Goal: Task Accomplishment & Management: Use online tool/utility

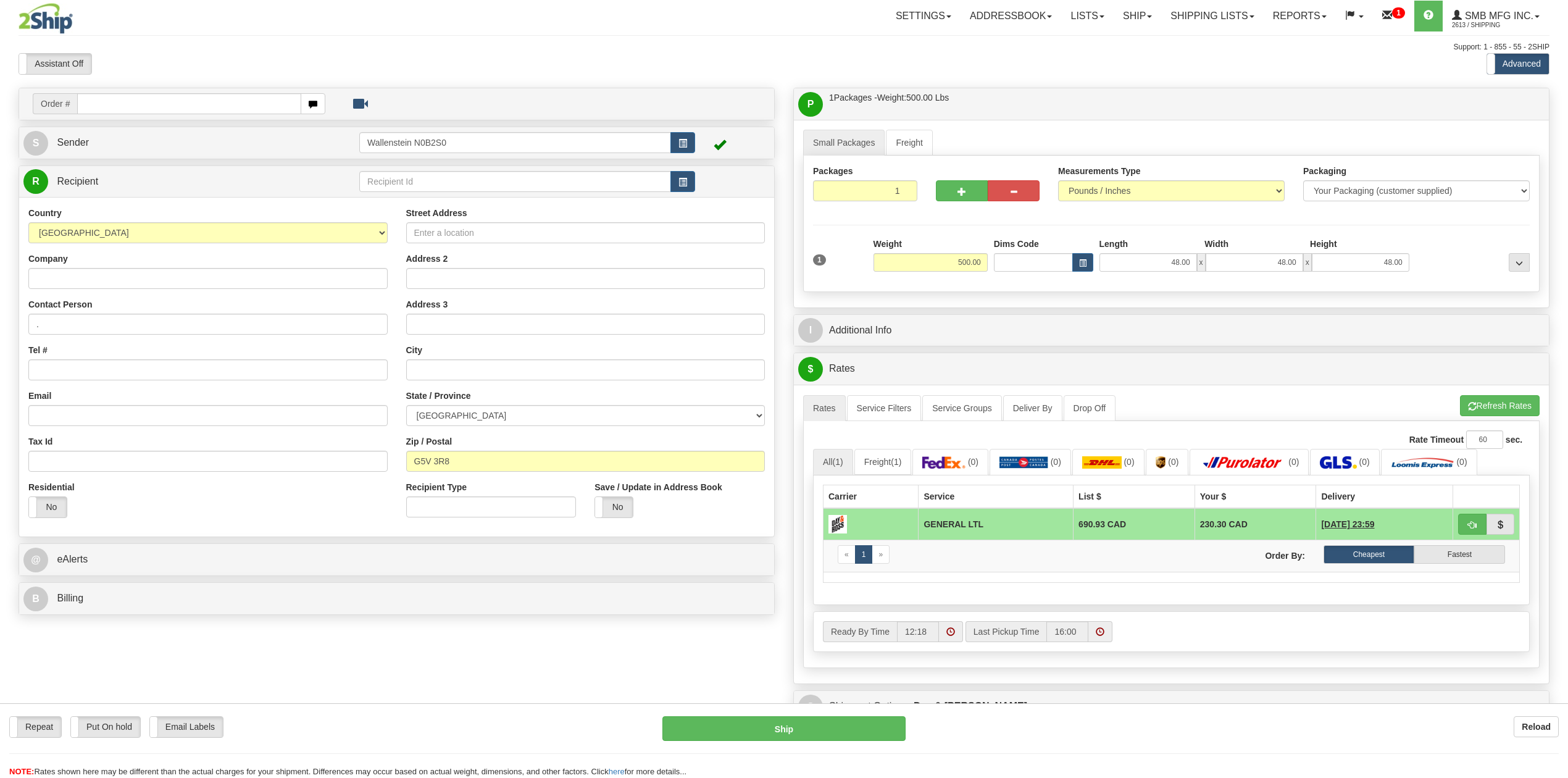
select select "QC"
click at [1136, 11] on link "Ship" at bounding box center [1137, 16] width 48 height 31
click at [1121, 34] on ul "Ship Screen OnHold / Order Queue" at bounding box center [1105, 51] width 113 height 39
click at [1124, 12] on link "Ship" at bounding box center [1137, 16] width 48 height 31
click at [1092, 43] on span "Ship Screen" at bounding box center [1084, 43] width 47 height 10
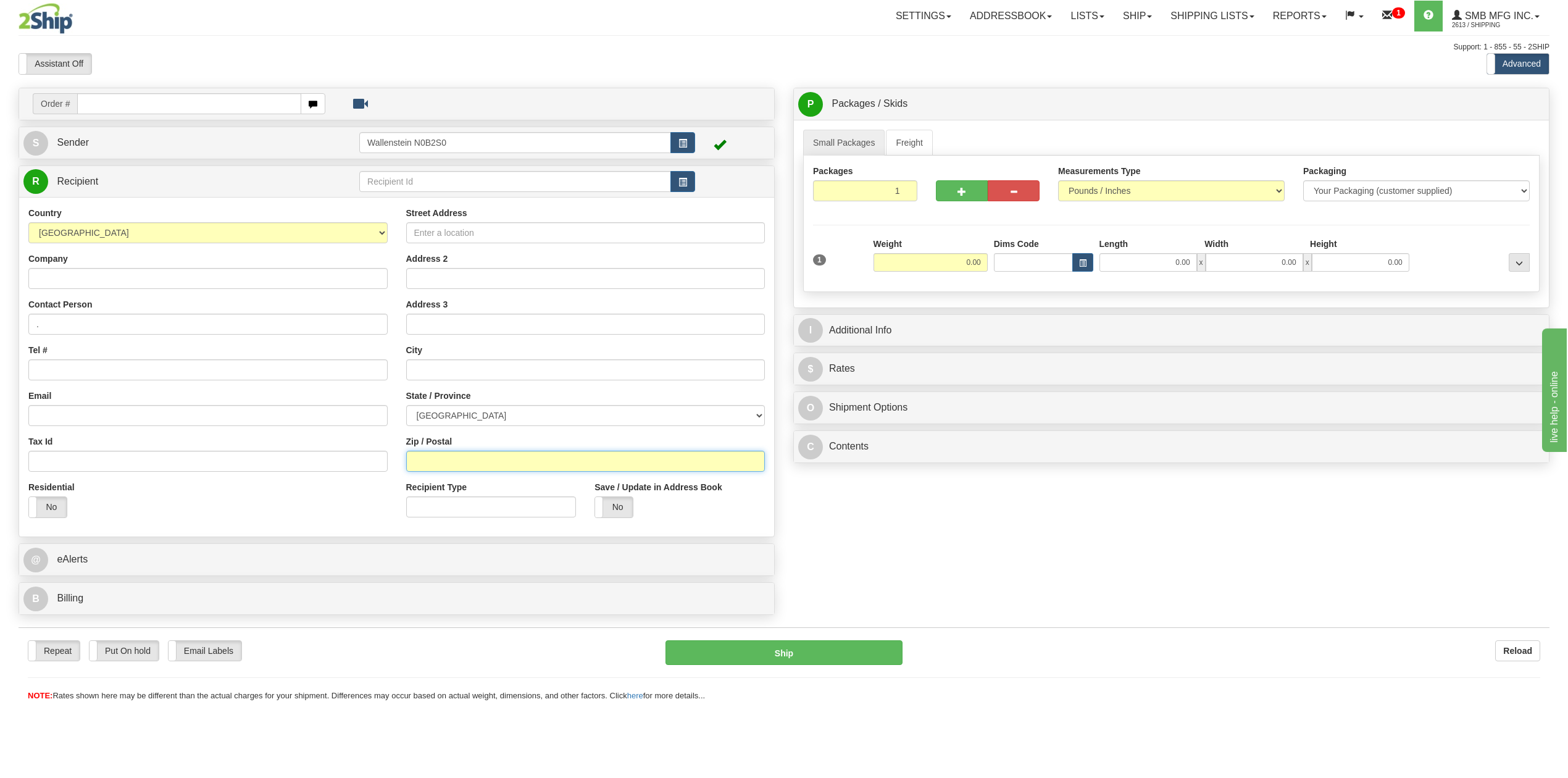
click at [449, 466] on input "Zip / Postal" at bounding box center [585, 461] width 359 height 21
paste input "T4J 1R4"
type input "T4J 1R4"
click at [874, 532] on div "Order # S Sender" at bounding box center [784, 354] width 1549 height 533
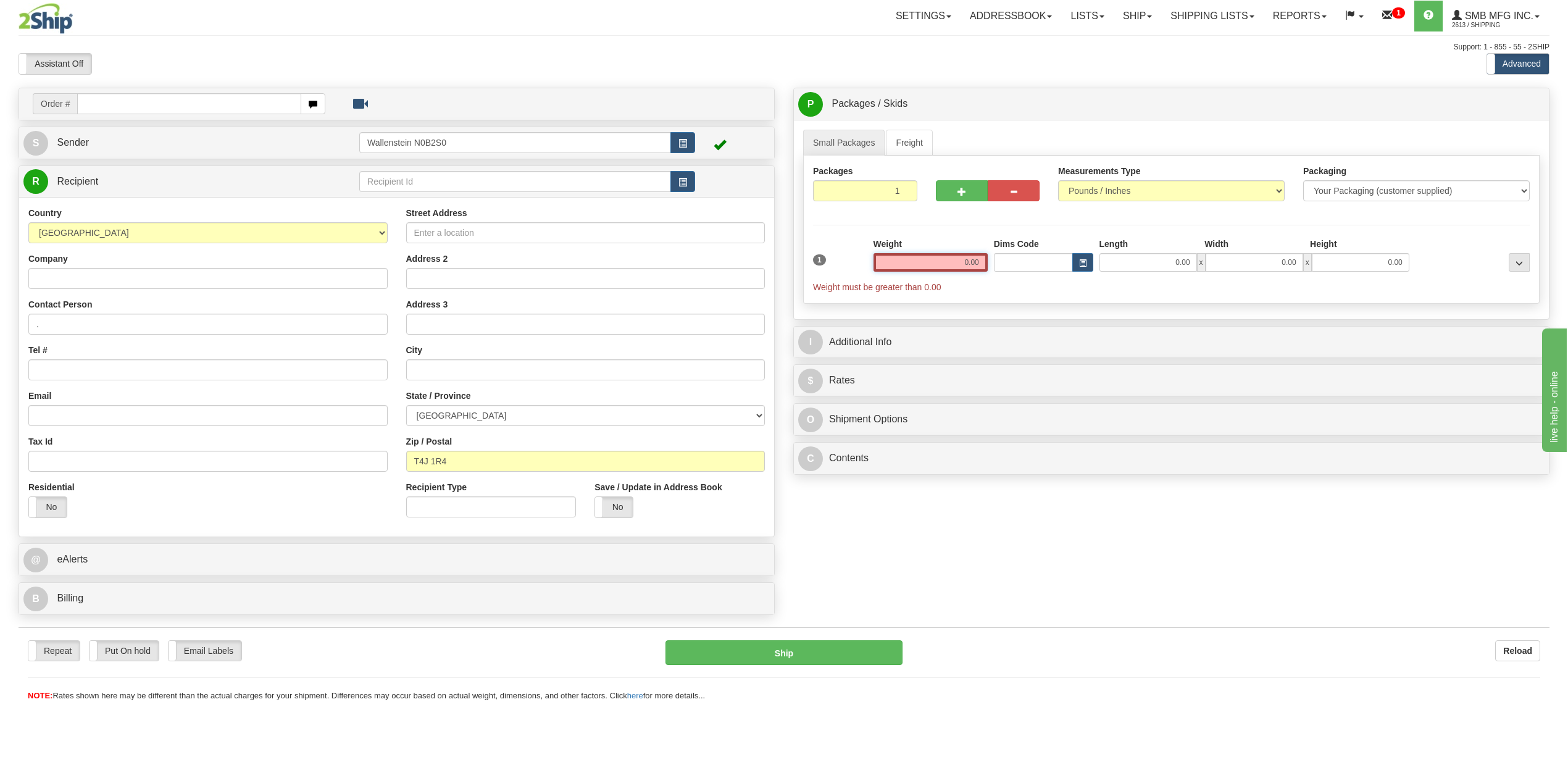
click at [916, 261] on input "0.00" at bounding box center [930, 262] width 114 height 19
type input "0.00"
click at [1117, 272] on input "0.00" at bounding box center [1148, 262] width 97 height 19
type input "51.00"
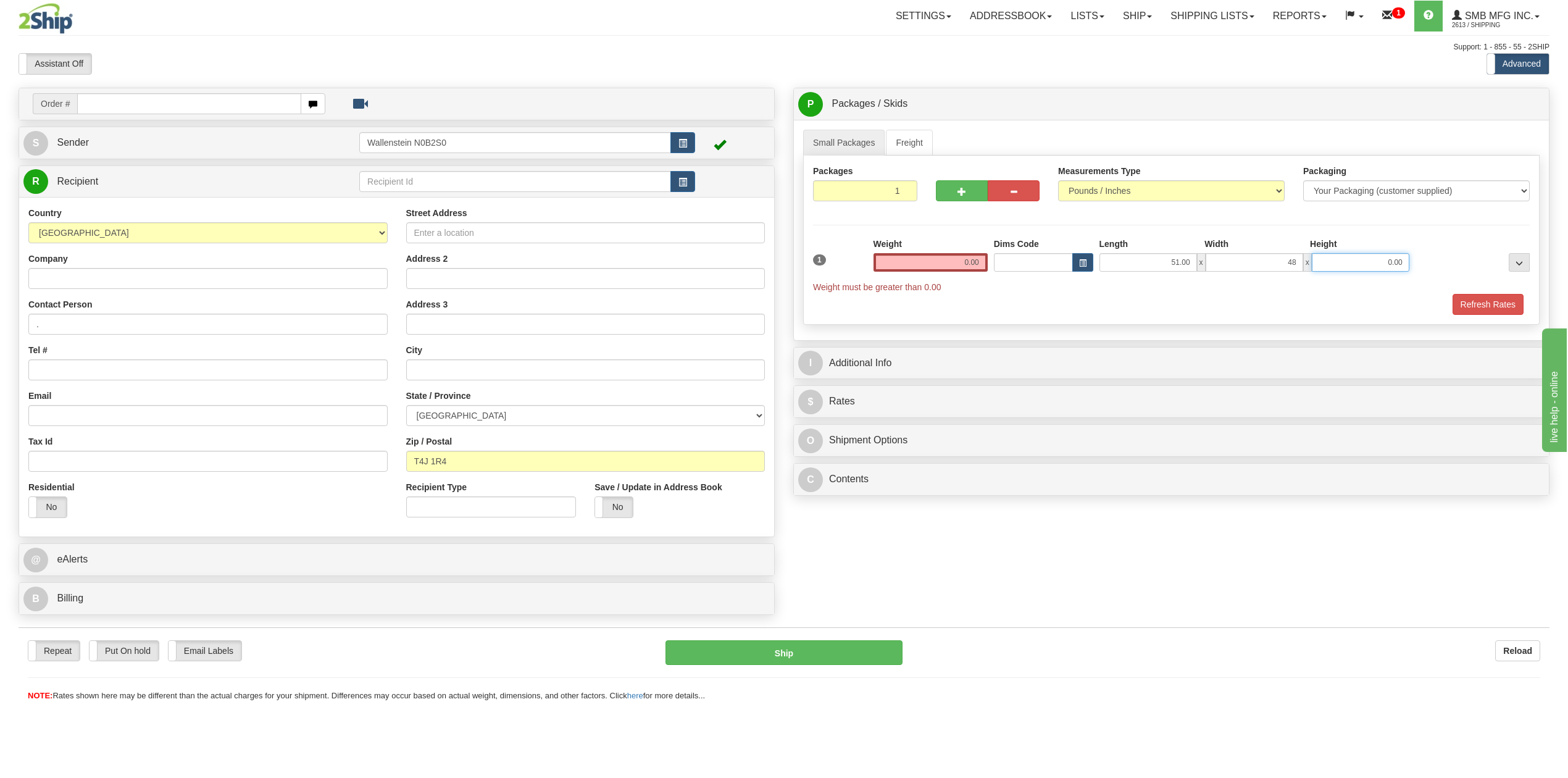
type input "48.00"
type input "65.00"
click at [957, 265] on input "0.00" at bounding box center [930, 262] width 114 height 19
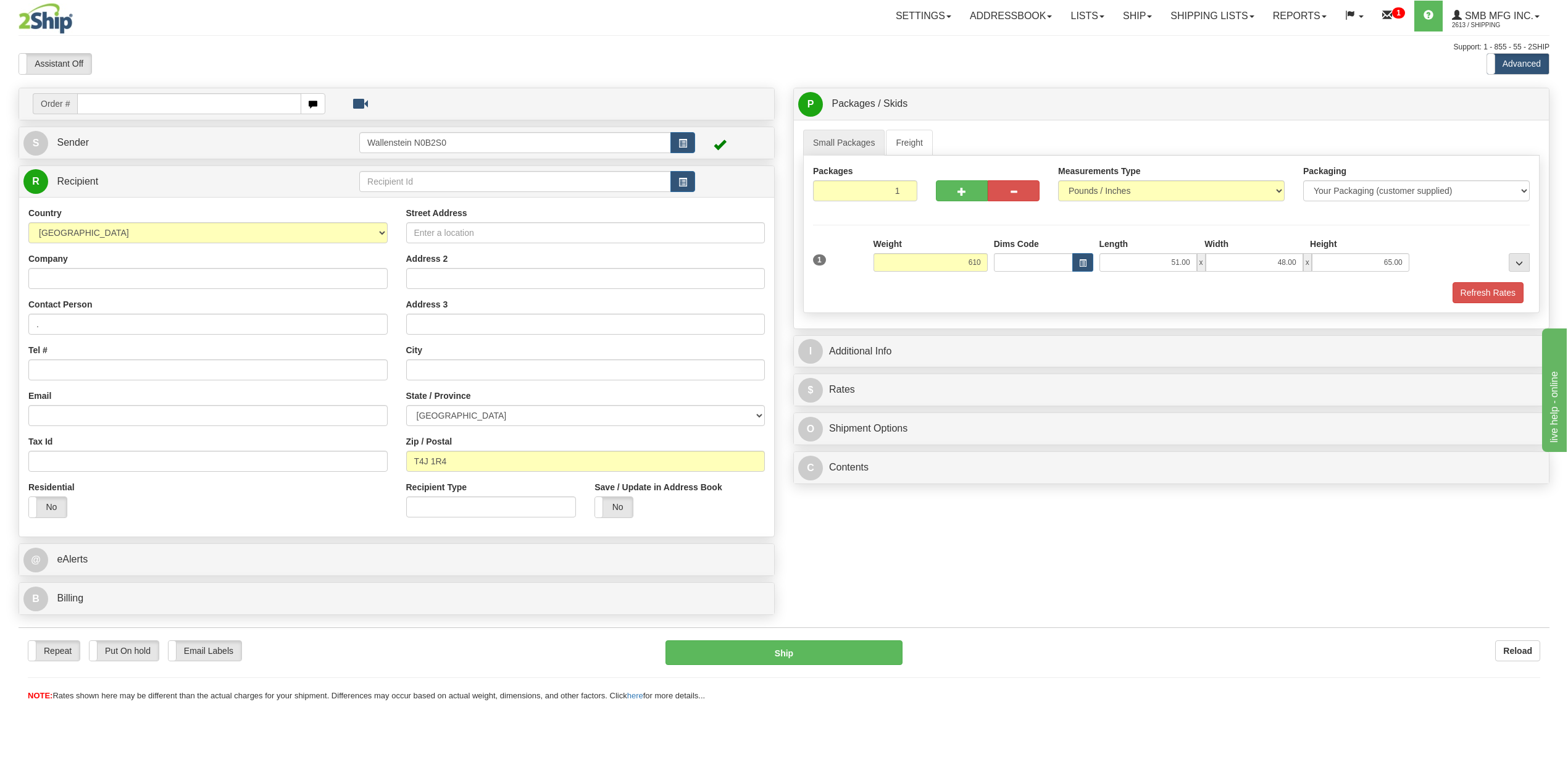
type input "610.00"
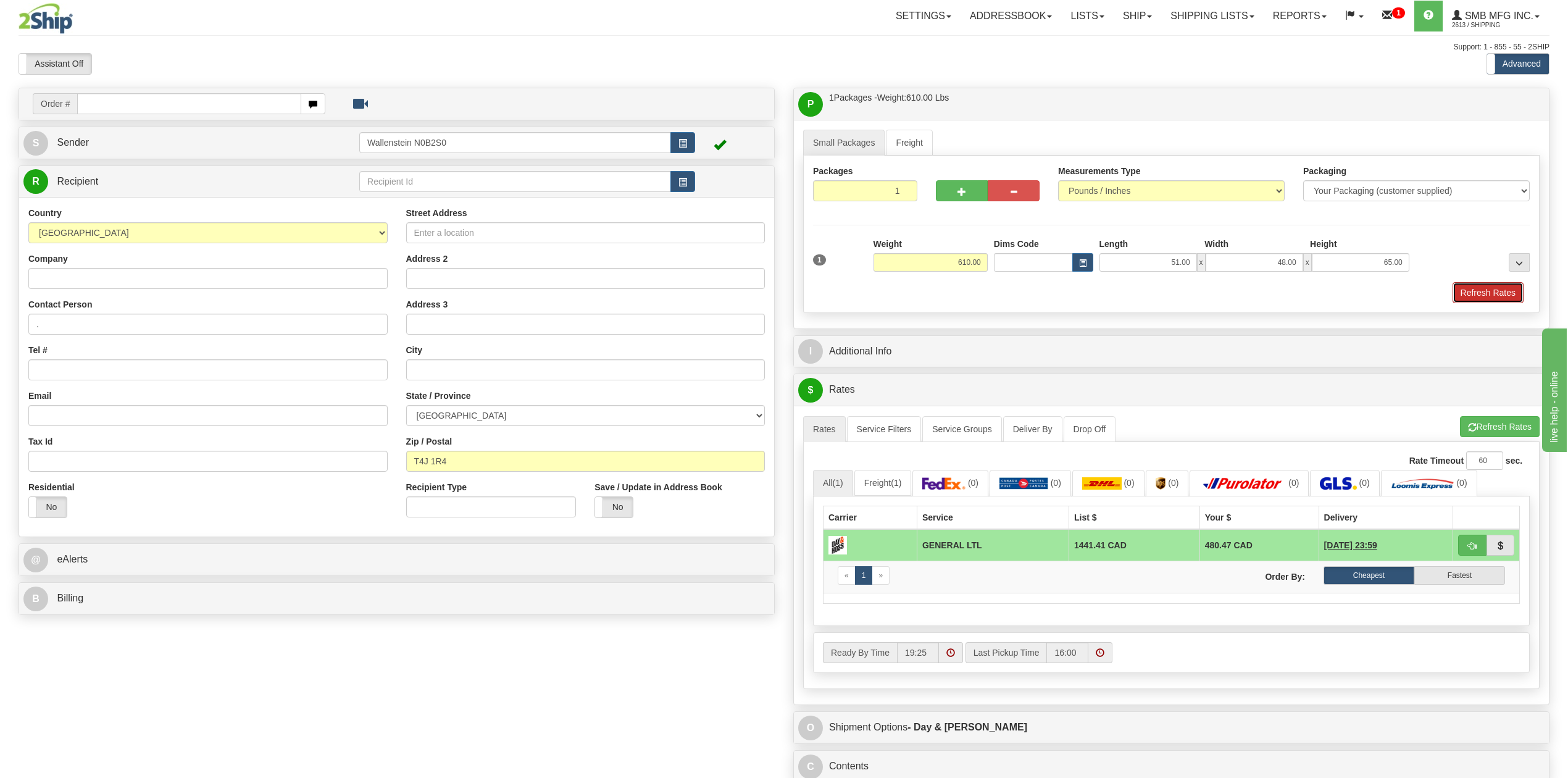
click at [1475, 292] on button "Refresh Rates" at bounding box center [1488, 292] width 71 height 21
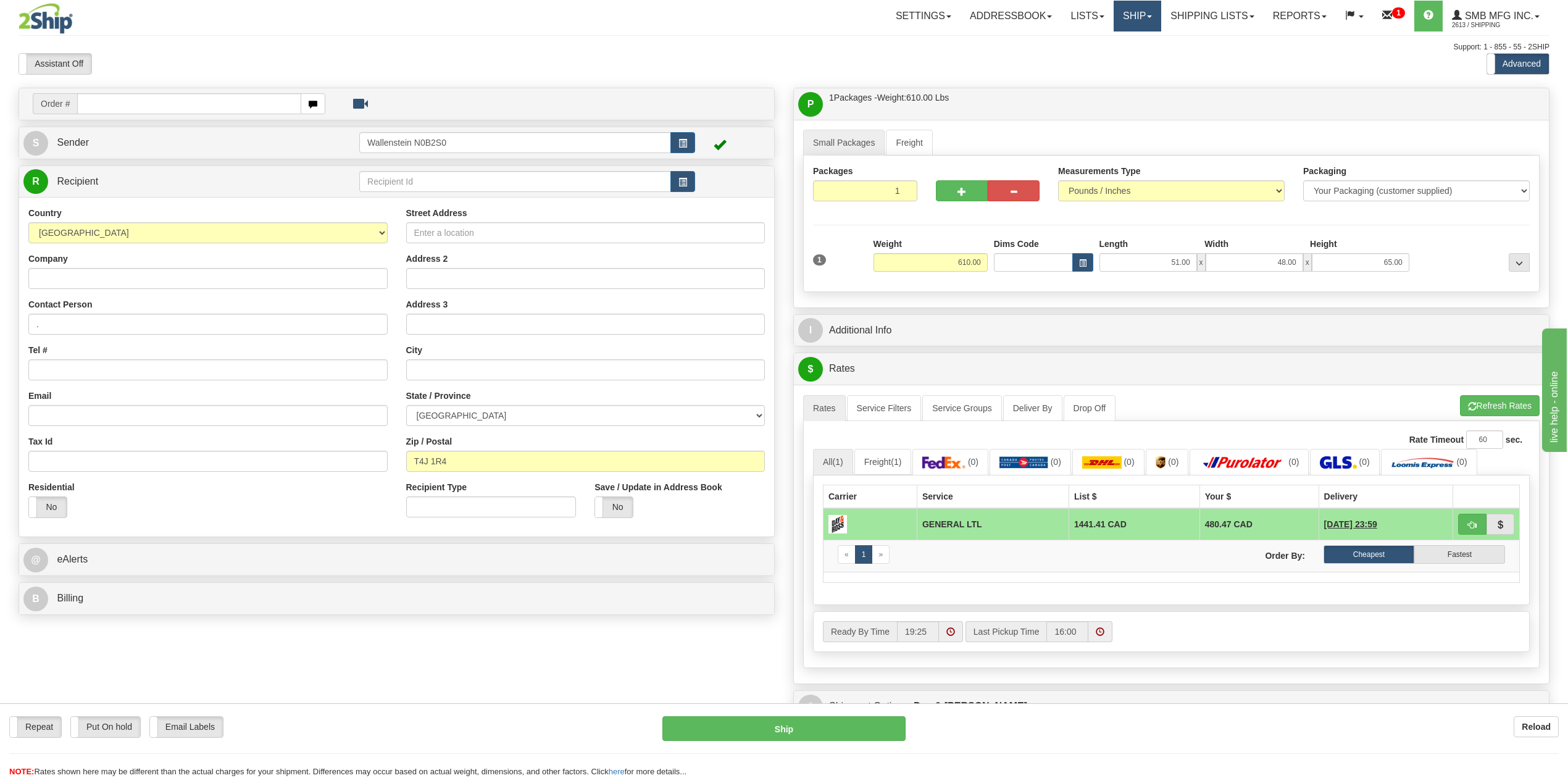
click at [1147, 23] on link "Ship" at bounding box center [1137, 16] width 48 height 31
click at [1099, 42] on span "Ship Screen" at bounding box center [1084, 43] width 47 height 10
